Goal: Complete application form

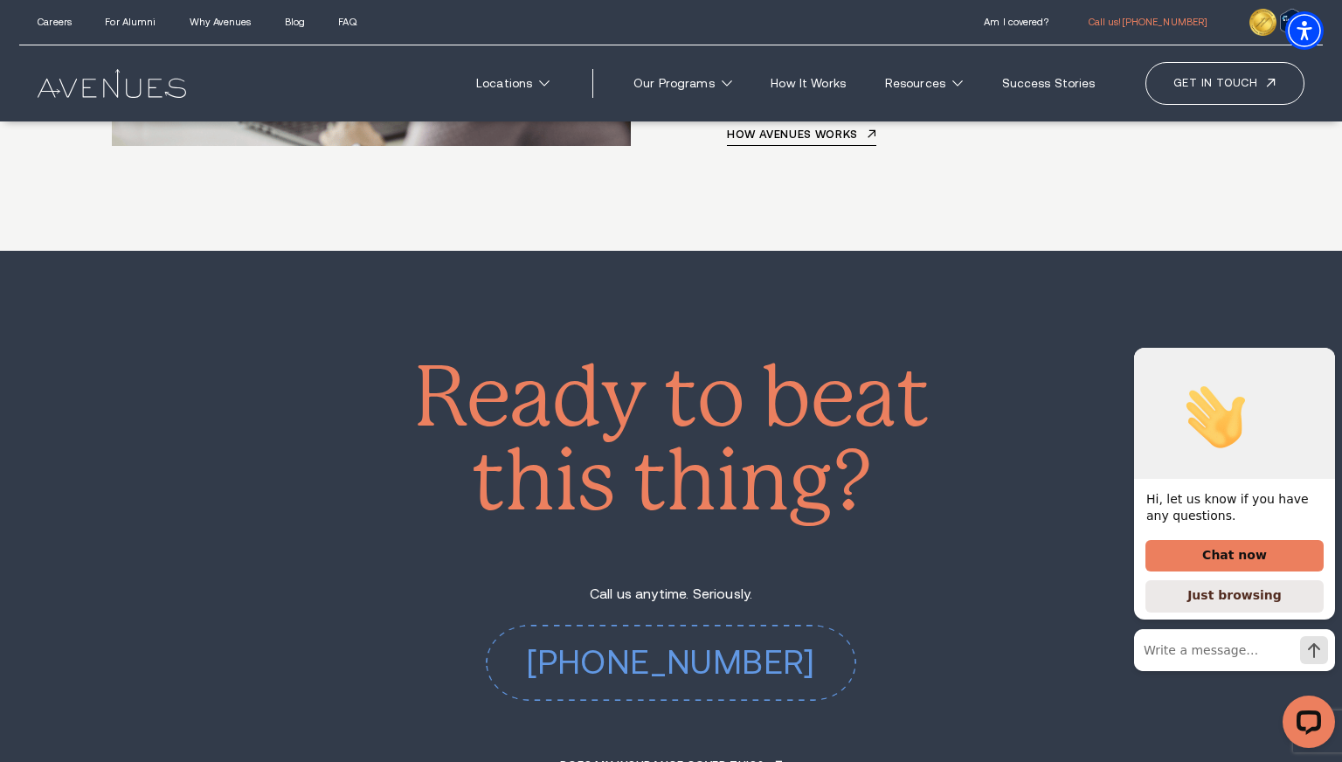
scroll to position [8160, 0]
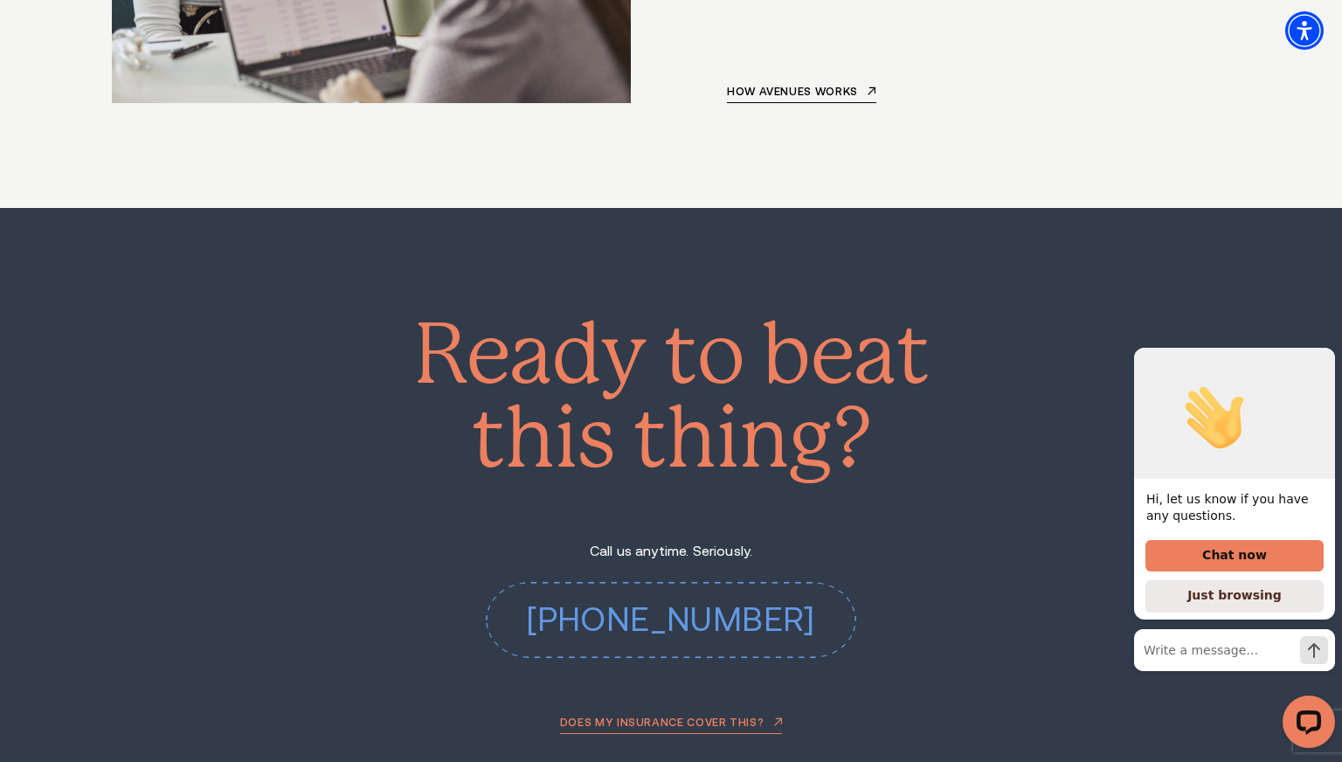
click at [668, 716] on link "Does my insurance cover this?" at bounding box center [671, 724] width 222 height 17
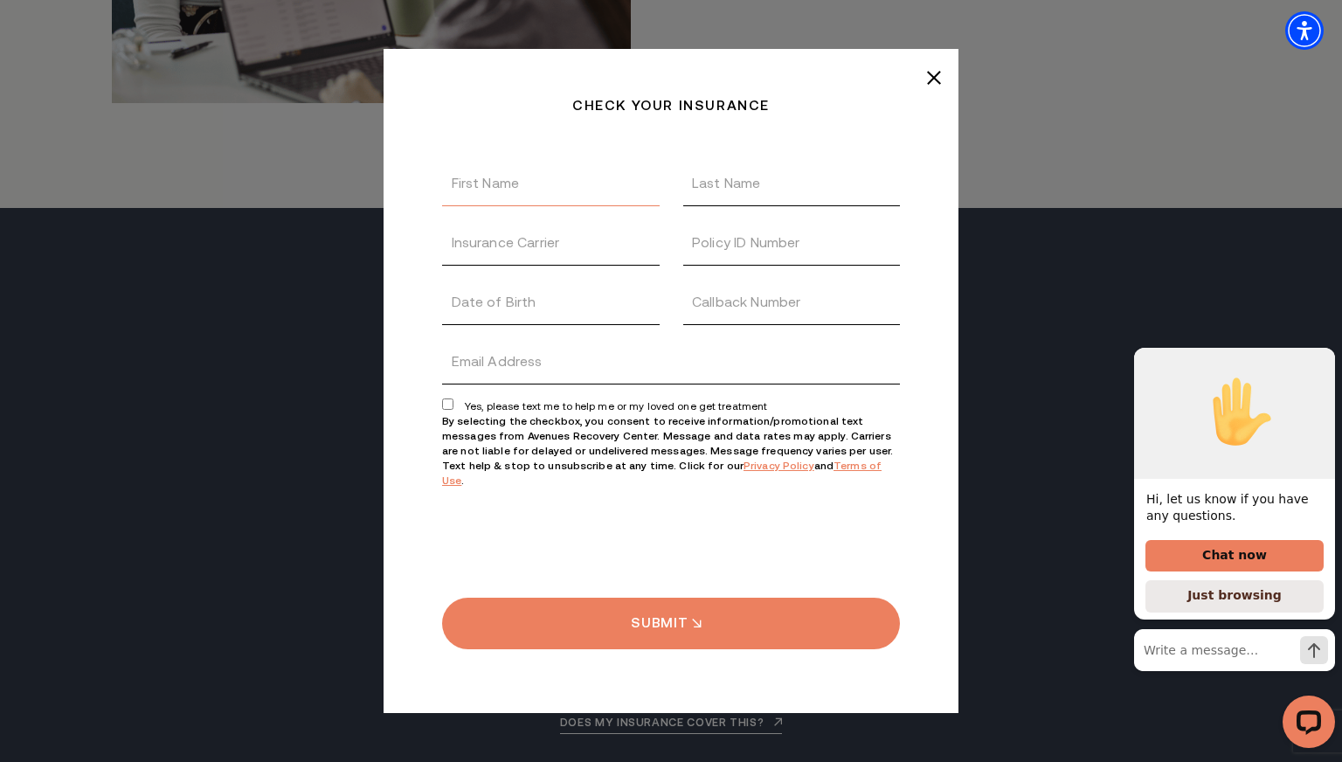
click at [496, 195] on input "First Name" at bounding box center [551, 183] width 218 height 45
type input "[PERSON_NAME]"
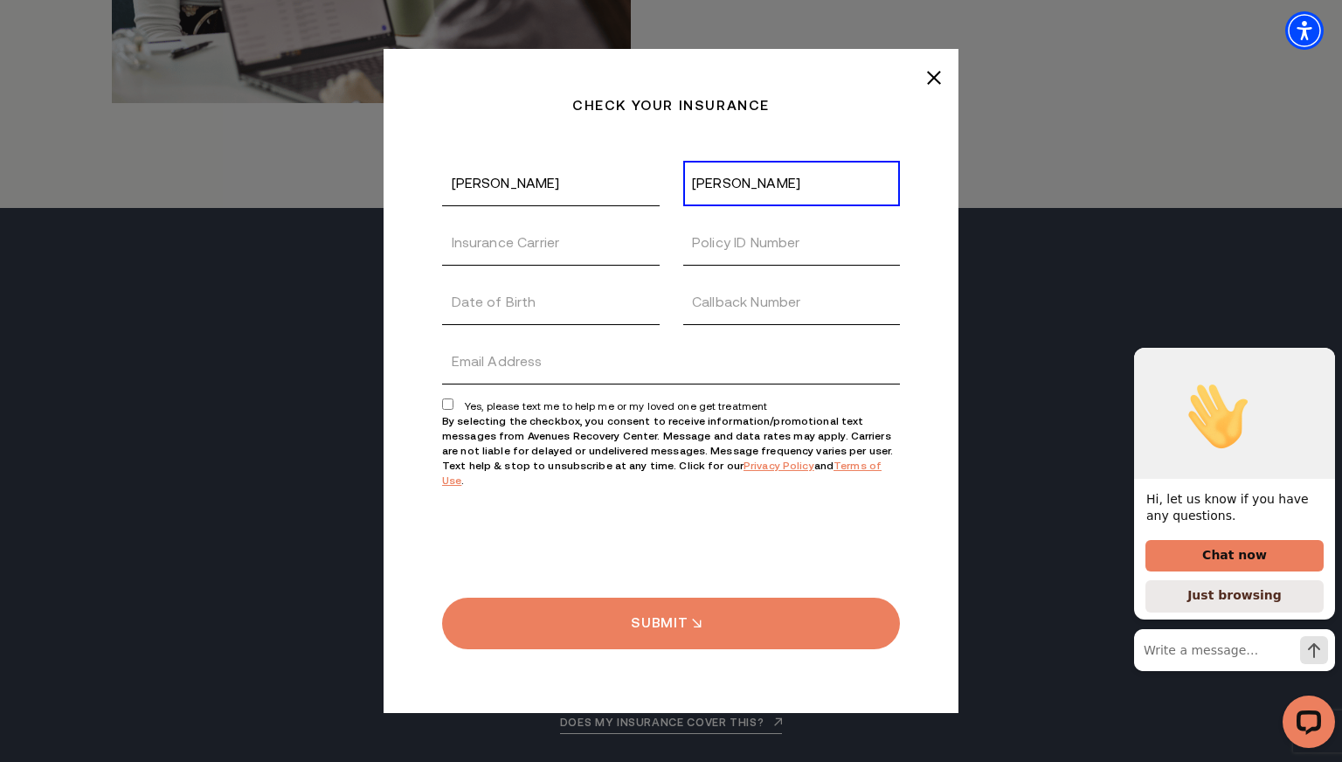
type input "[PERSON_NAME]"
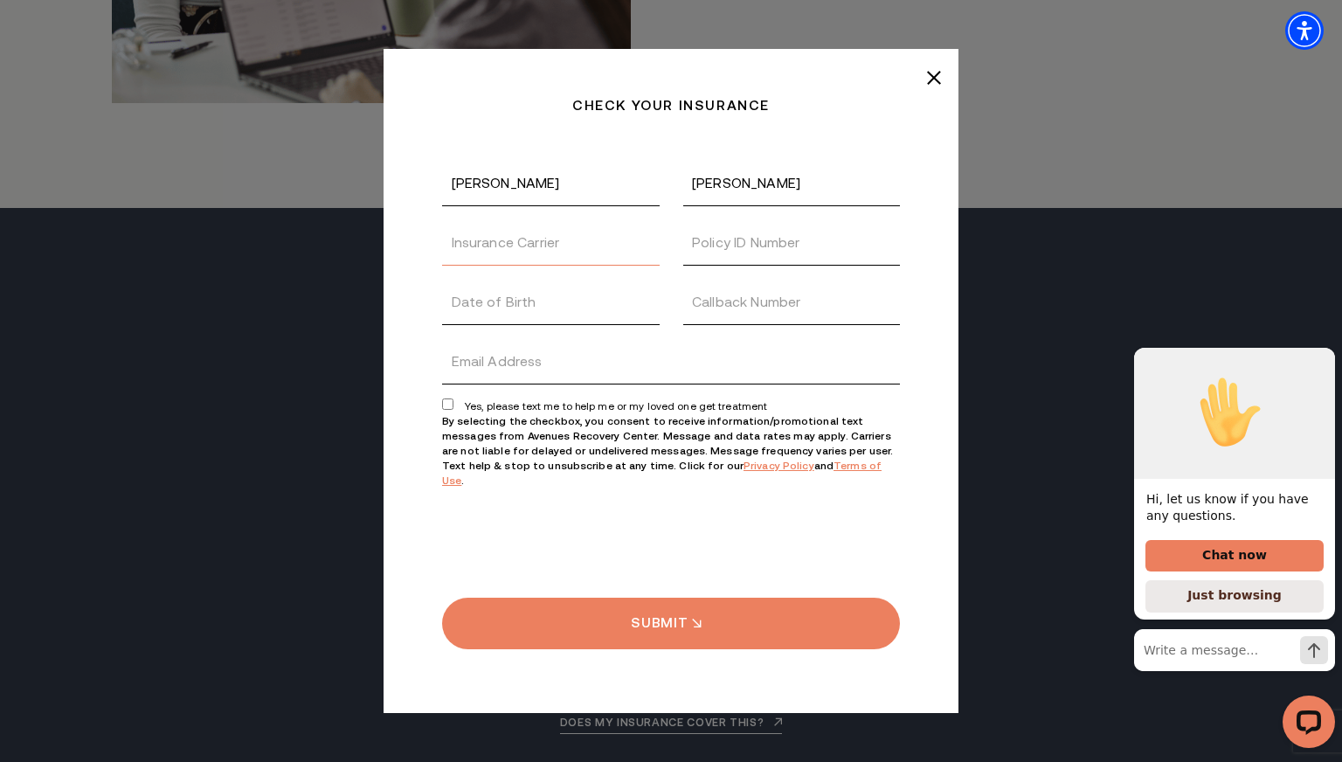
click at [499, 260] on input "Insurance Carrier" at bounding box center [551, 242] width 218 height 45
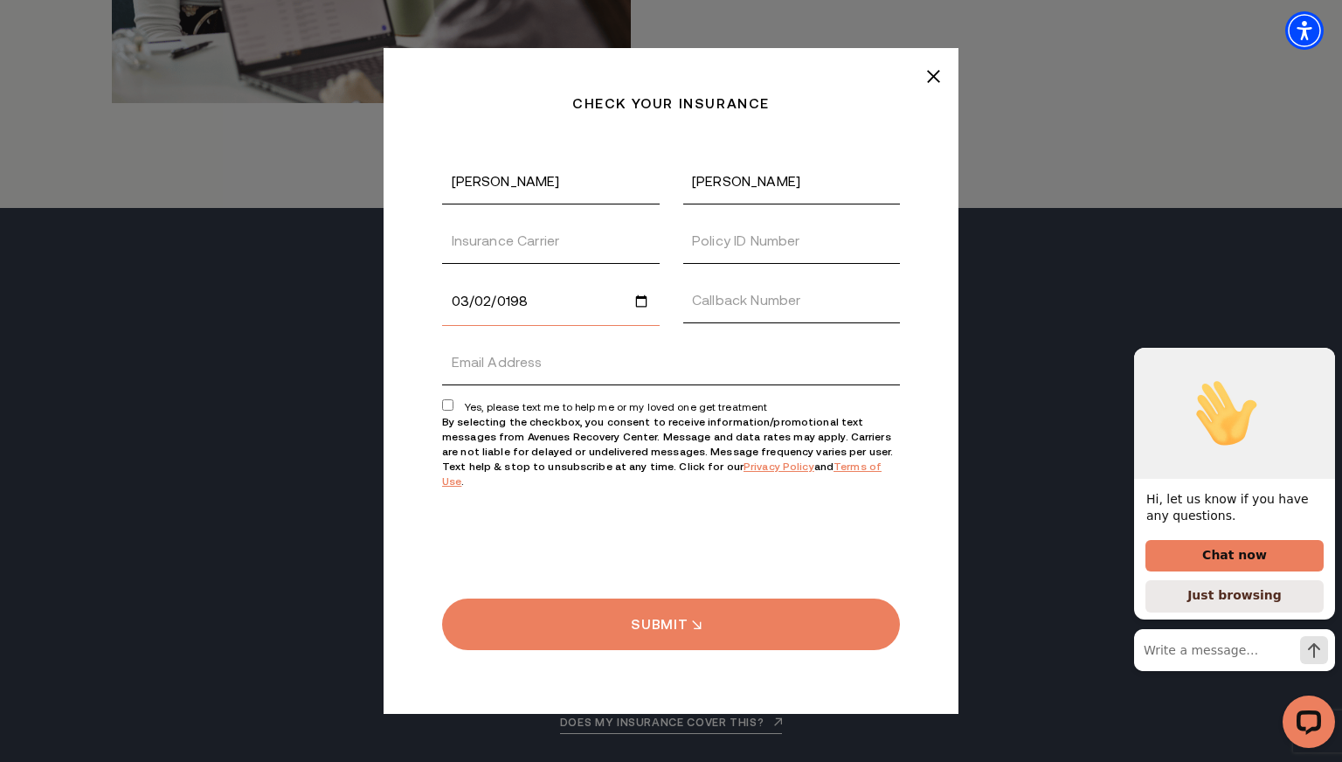
type input "[DATE]"
click at [708, 312] on input "Callback Number" at bounding box center [792, 300] width 218 height 45
type input "2406066085"
type input "[EMAIL_ADDRESS][DOMAIN_NAME]"
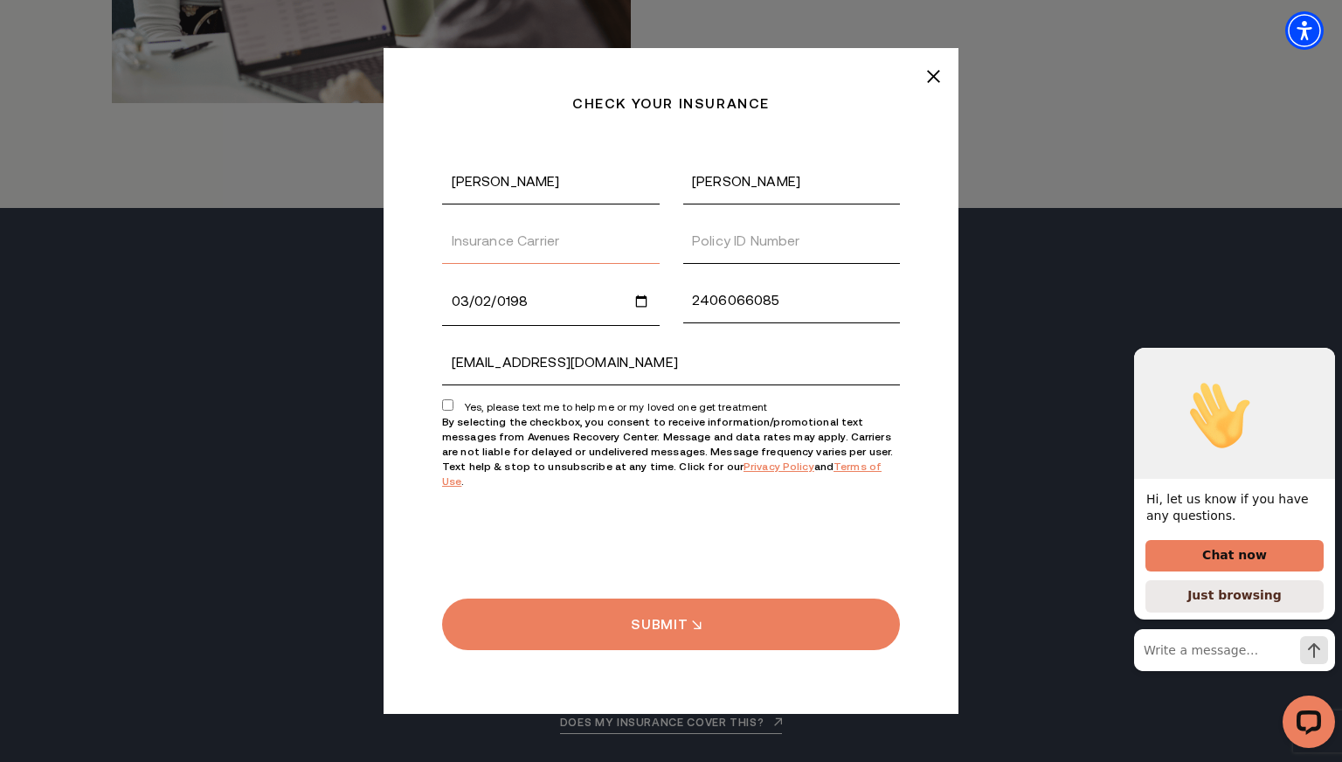
click at [540, 256] on input "Insurance Carrier" at bounding box center [551, 240] width 218 height 45
click at [446, 411] on input "Yes, please text me to help me or my loved one get treatment" at bounding box center [447, 404] width 11 height 11
click at [449, 411] on input "Yes, please text me to help me or my loved one get treatment" at bounding box center [447, 404] width 11 height 11
checkbox input "true"
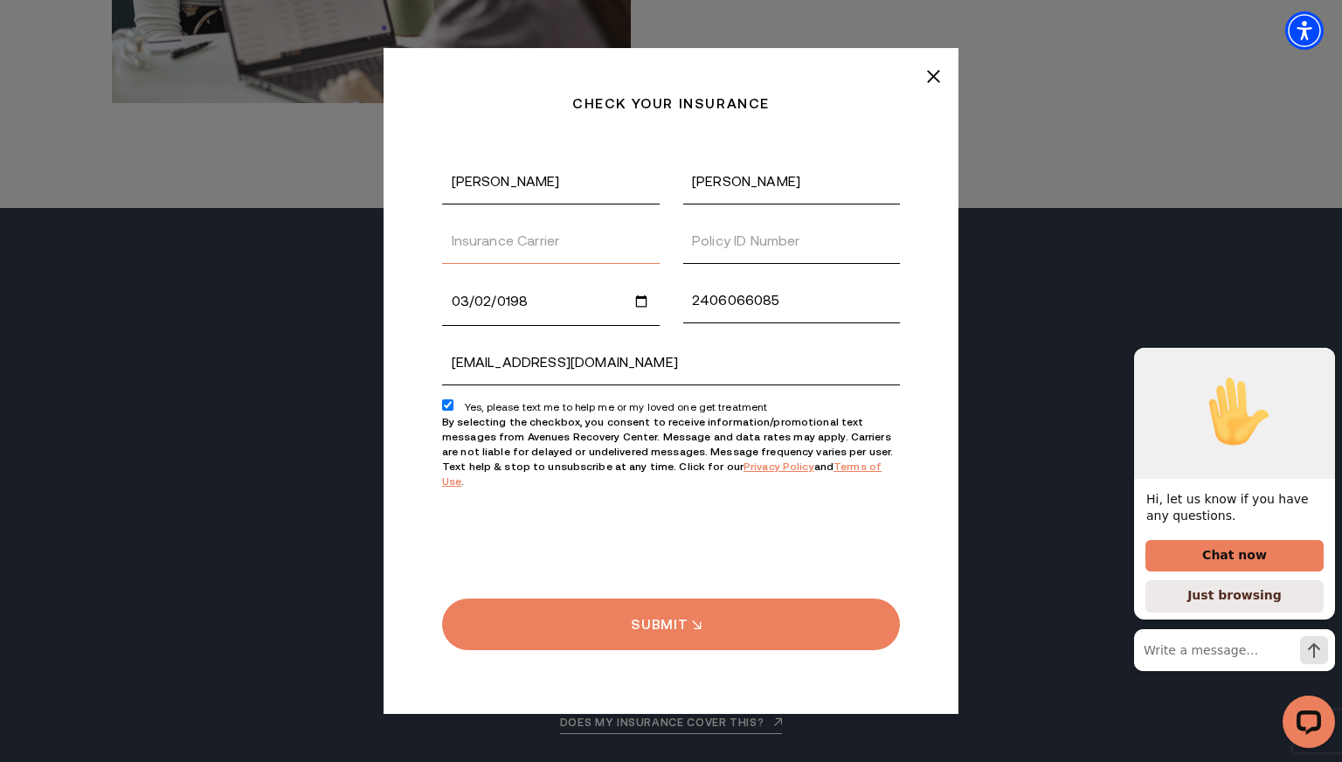
click at [485, 248] on input "Insurance Carrier" at bounding box center [551, 240] width 218 height 45
click at [709, 254] on input "Policy ID Number" at bounding box center [792, 240] width 218 height 45
click at [543, 256] on input "Medicaid" at bounding box center [551, 240] width 218 height 45
type input "M"
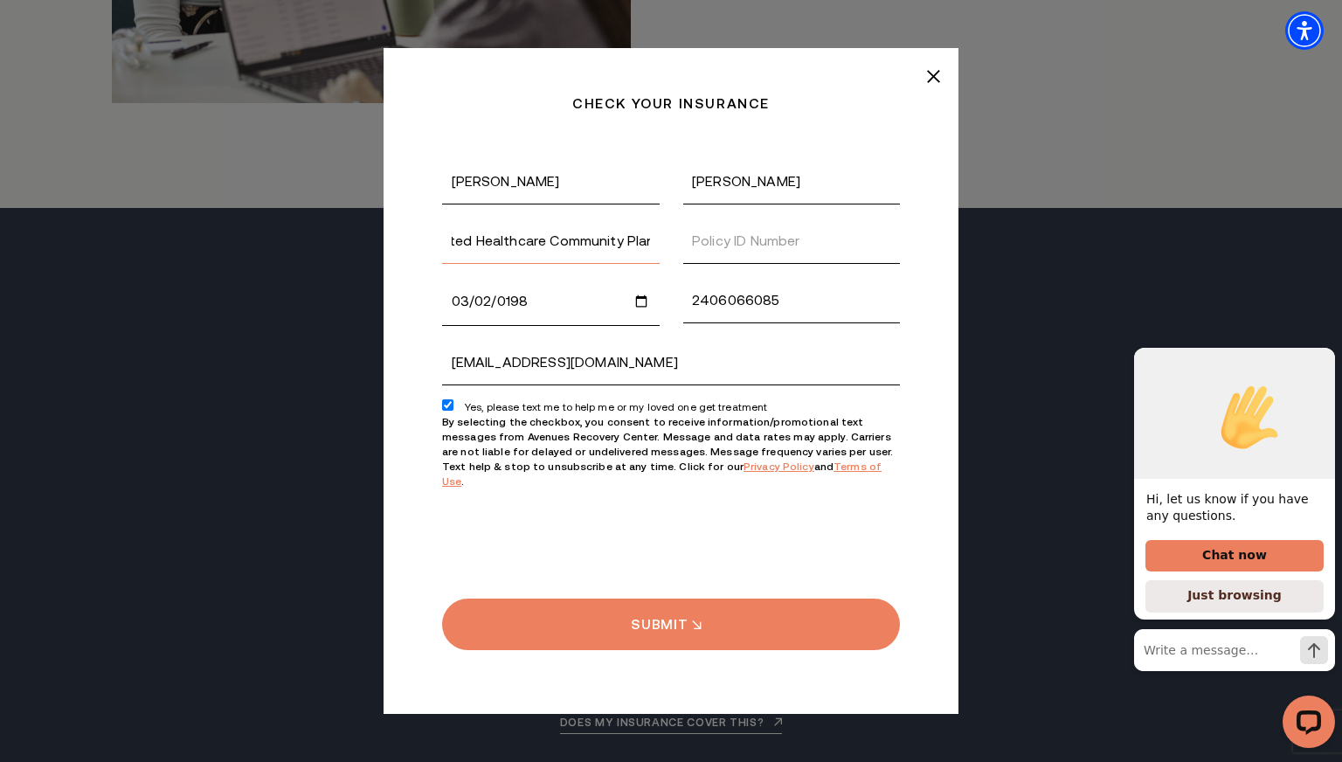
type input "United Healthcare Community Plan"
click at [720, 254] on input "Policy ID Number" at bounding box center [792, 240] width 218 height 45
click at [654, 250] on input "United Healthcare Community Plan" at bounding box center [551, 240] width 218 height 45
click at [639, 250] on input "United Healthcare Community Plan" at bounding box center [551, 240] width 218 height 45
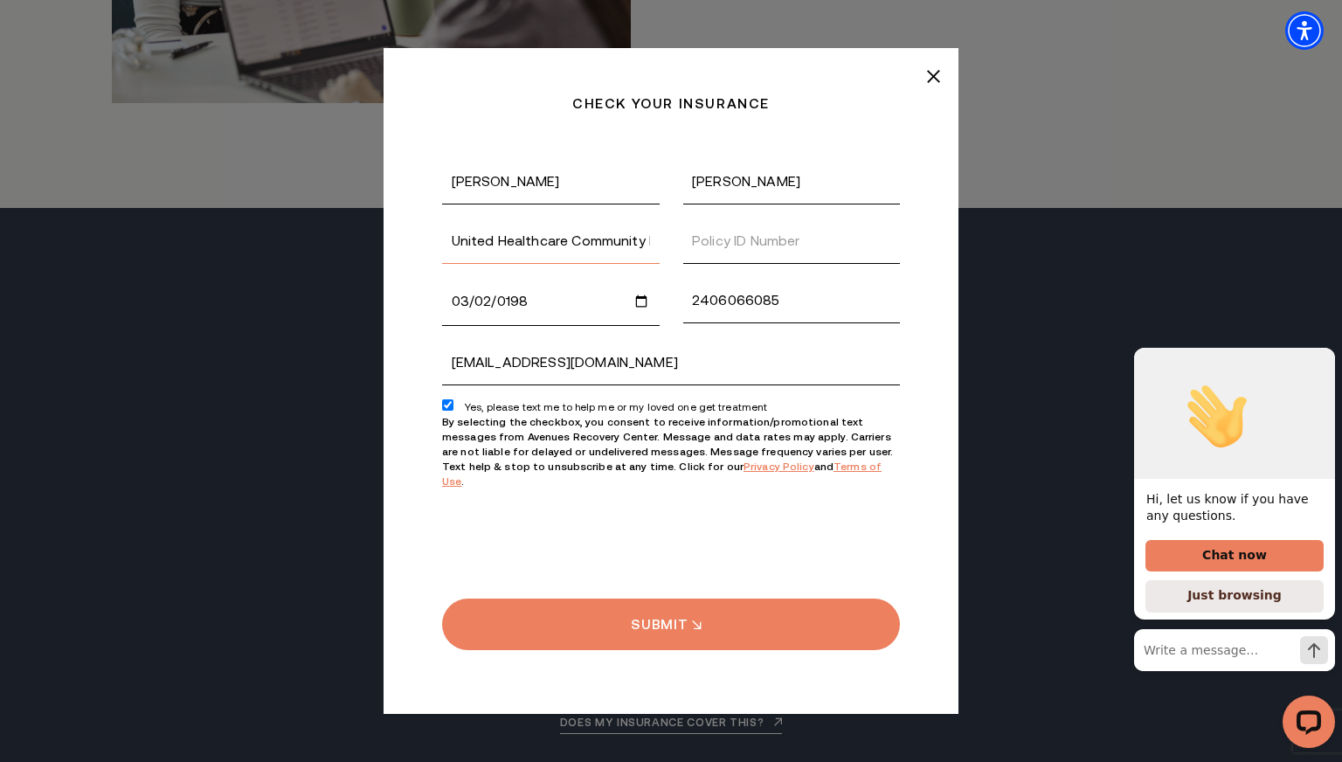
scroll to position [0, 22]
drag, startPoint x: 450, startPoint y: 247, endPoint x: 726, endPoint y: 261, distance: 276.4
click at [726, 261] on div "United Healthcare Community Plan" at bounding box center [671, 247] width 481 height 59
type input "Medical Assistance"
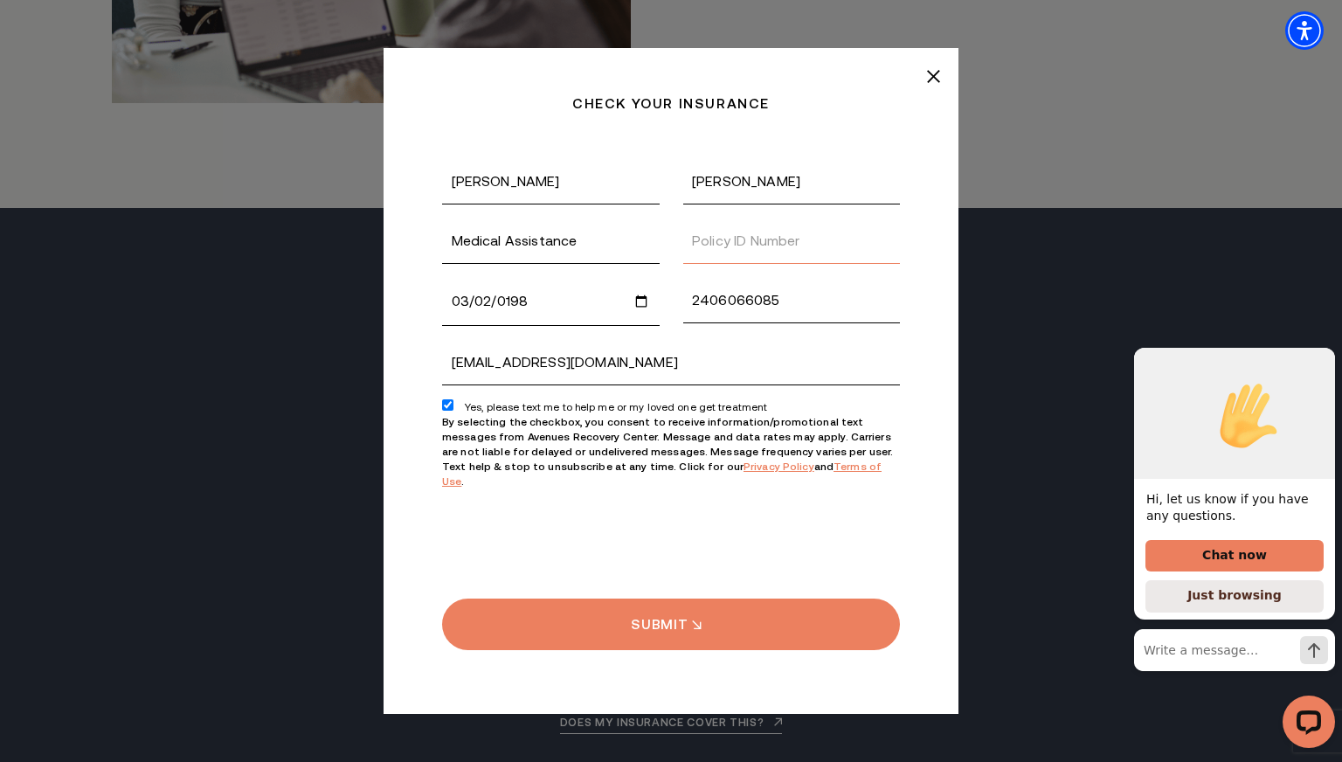
click at [794, 252] on input "Policy ID Number" at bounding box center [792, 240] width 218 height 45
type input "42505285600"
type textarea "0cAFcWeA7BnDCVovi8sTbaRAdISZ9rORsv4mtay1GTqxKBBPwCta85eLpXHmGx11JD0xWSt7AOnH6UD…"
click at [449, 411] on input "Yes, please text me to help me or my loved one get treatment" at bounding box center [447, 404] width 11 height 11
checkbox input "false"
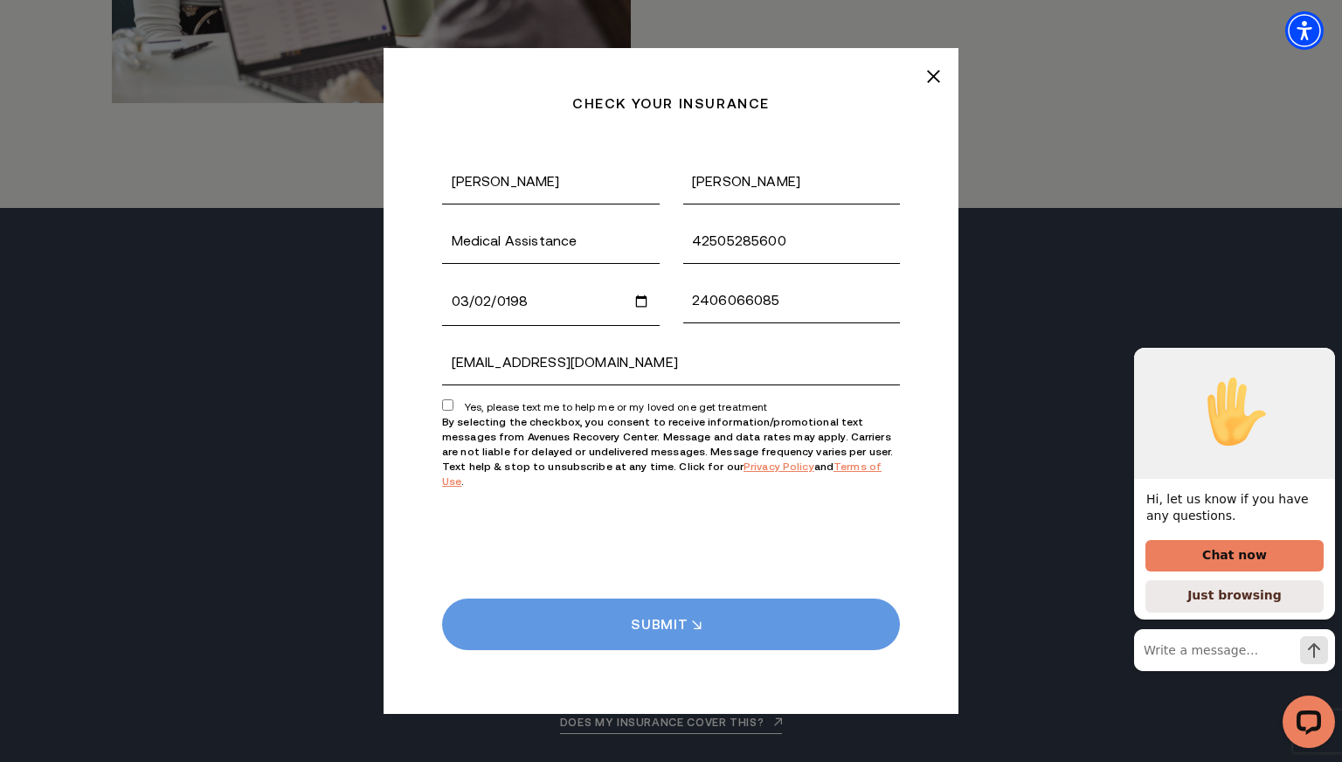
click at [669, 620] on input "Submit" at bounding box center [671, 624] width 458 height 52
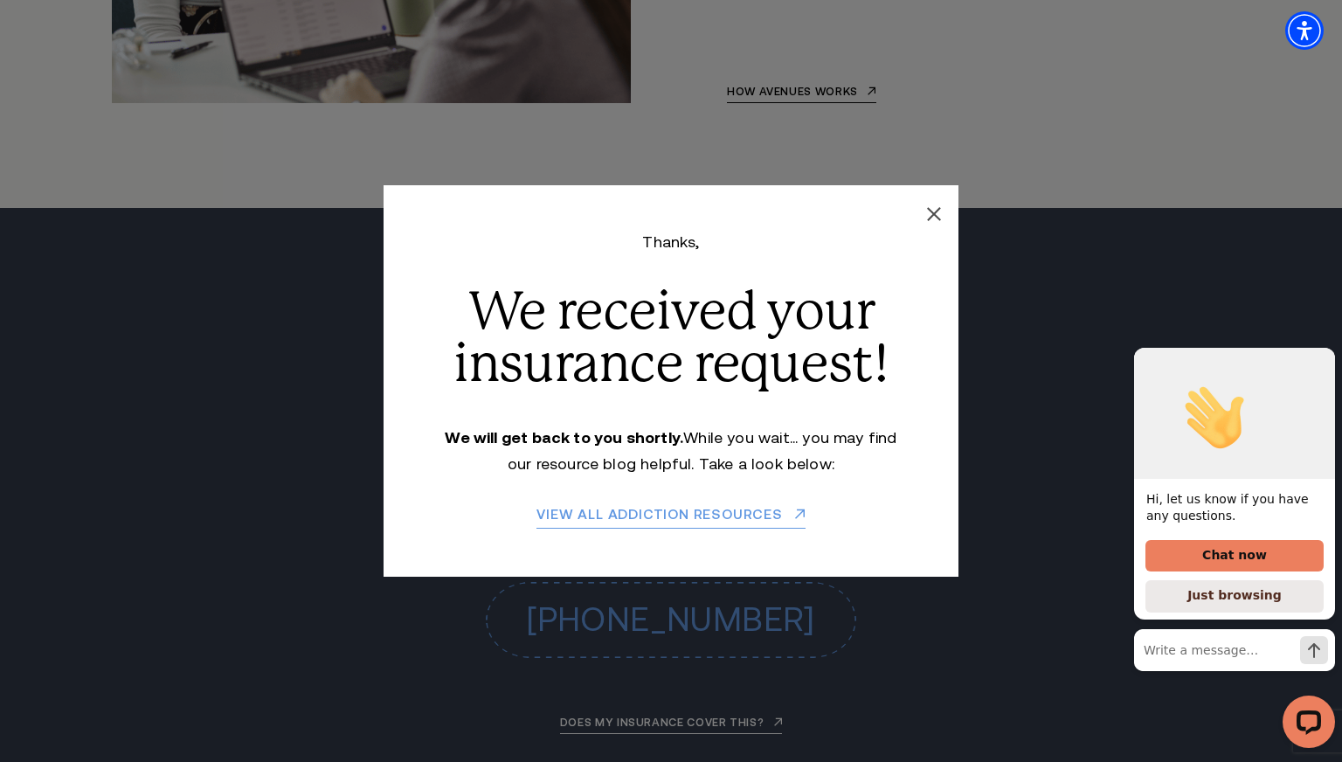
click at [936, 213] on line at bounding box center [934, 214] width 12 height 12
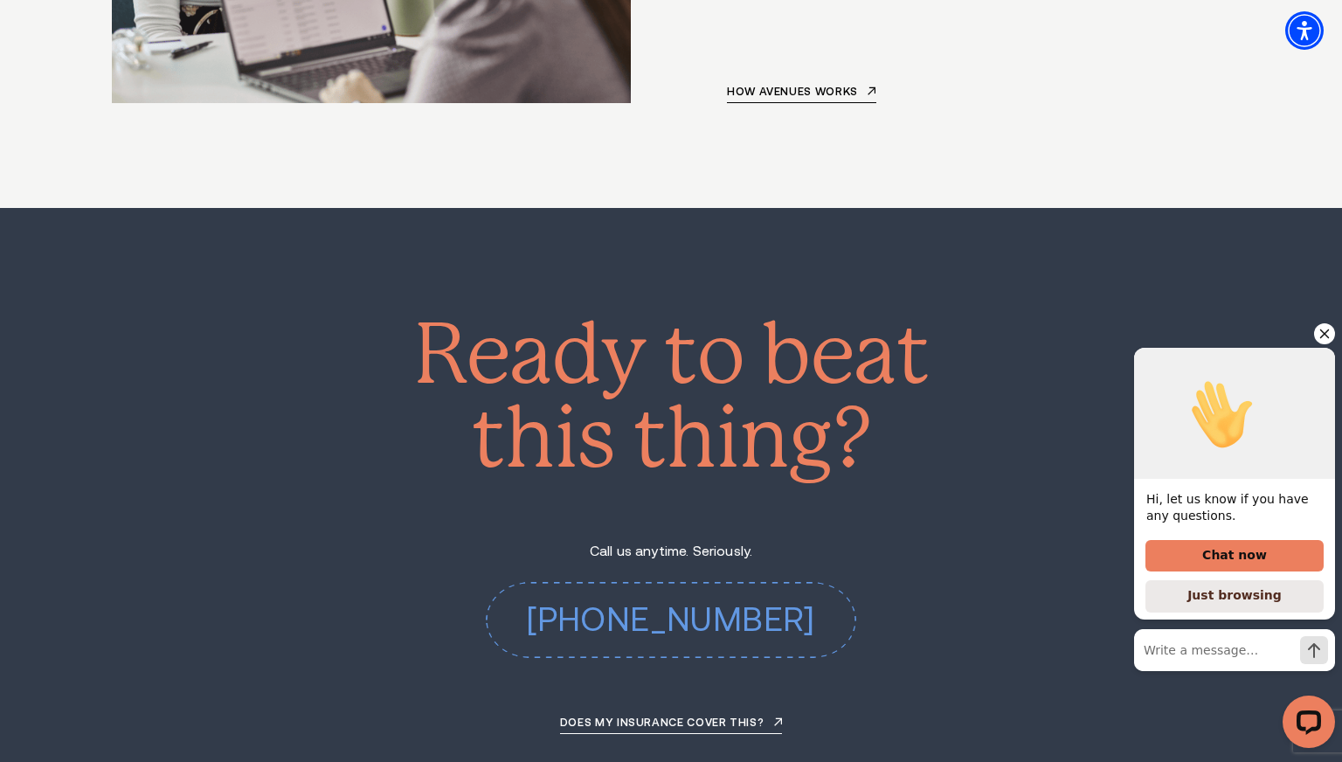
click at [1327, 338] on icon "Hide greeting" at bounding box center [1324, 333] width 21 height 21
